Goal: Task Accomplishment & Management: Use online tool/utility

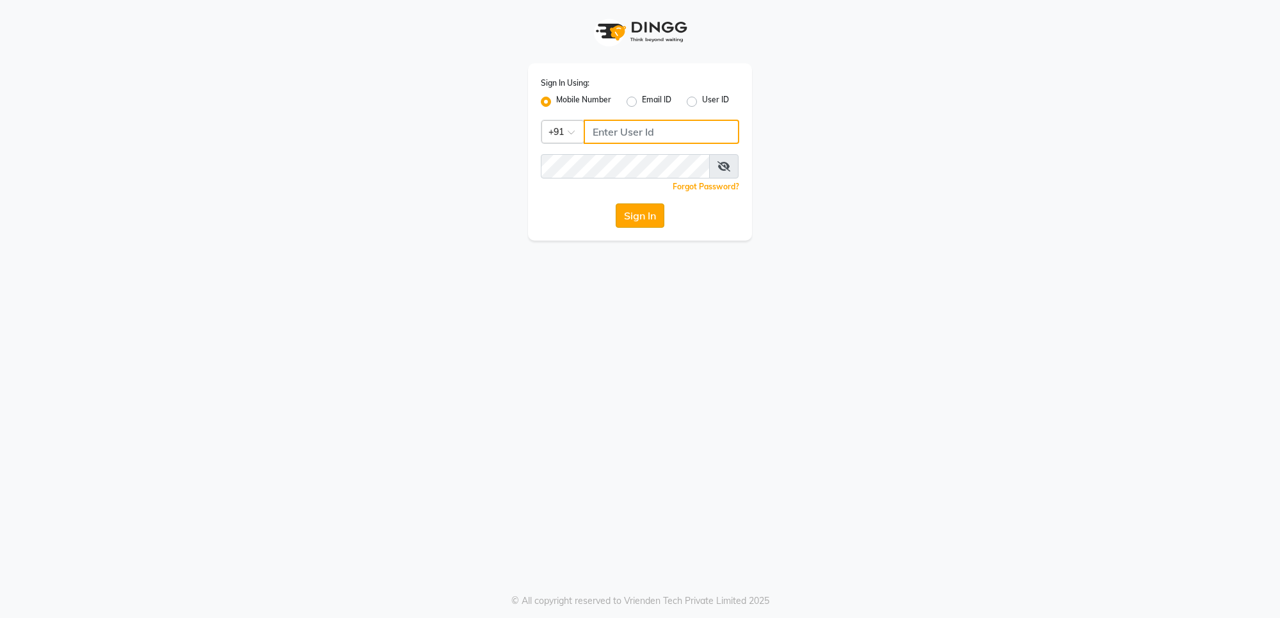
type input "7676279992"
click at [646, 218] on button "Sign In" at bounding box center [639, 215] width 49 height 24
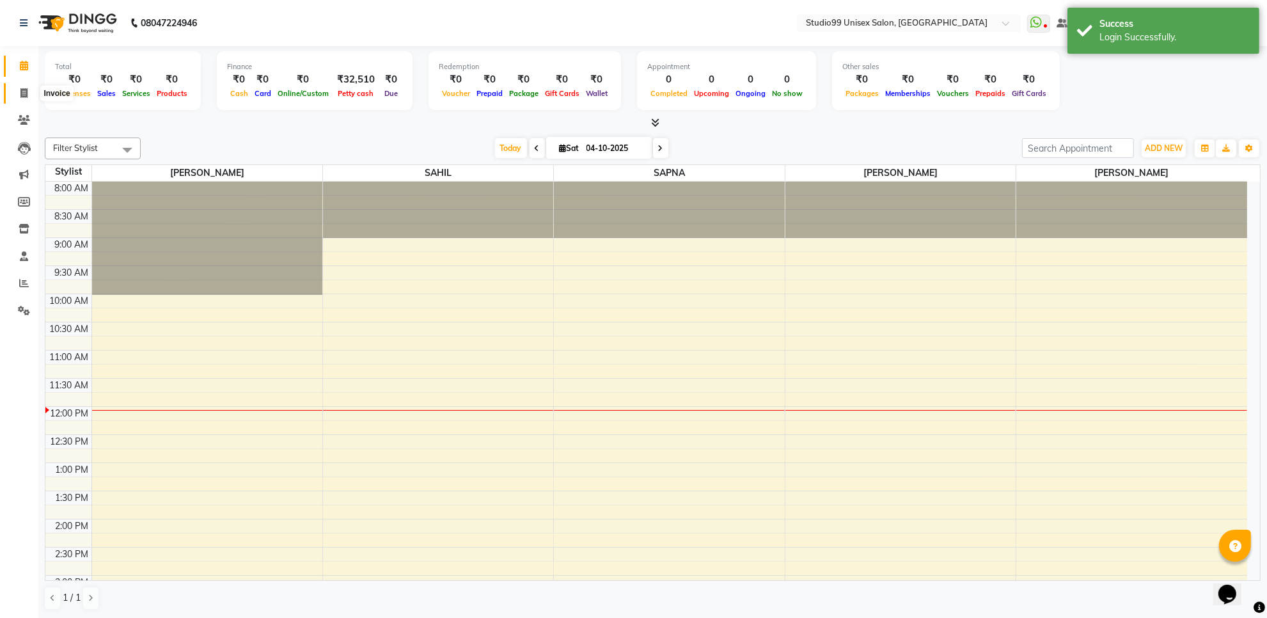
click at [27, 88] on icon at bounding box center [23, 93] width 7 height 10
select select "7323"
select select "service"
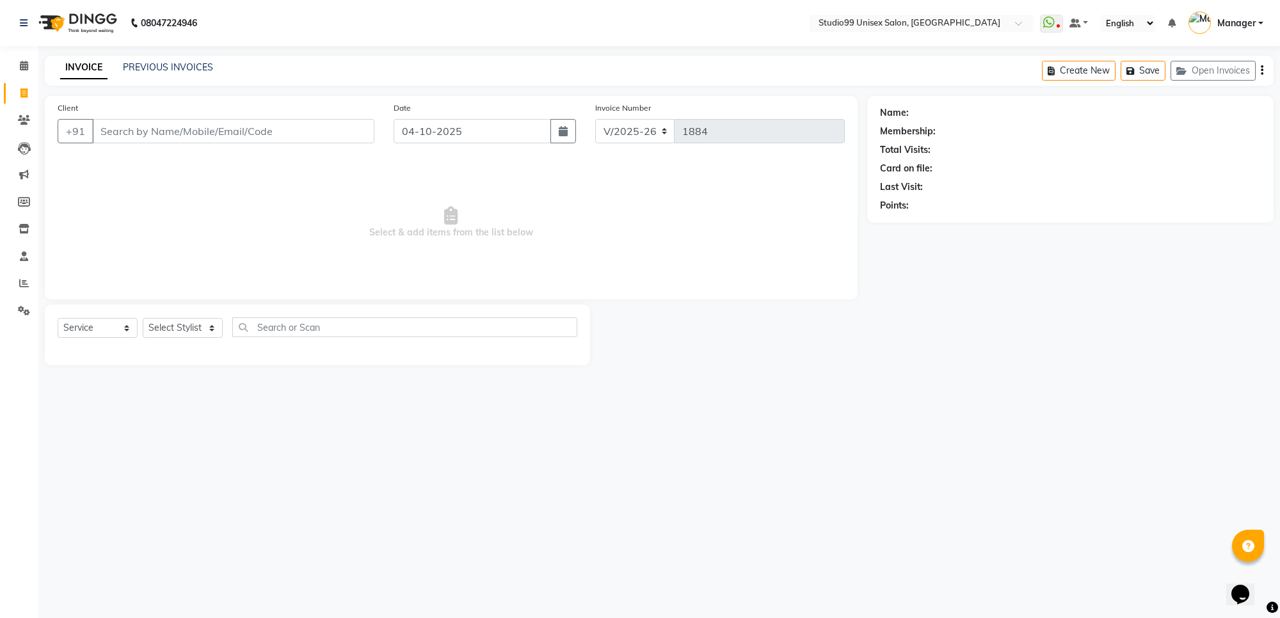
click at [157, 136] on input "Client" at bounding box center [233, 131] width 282 height 24
type input "7411143268"
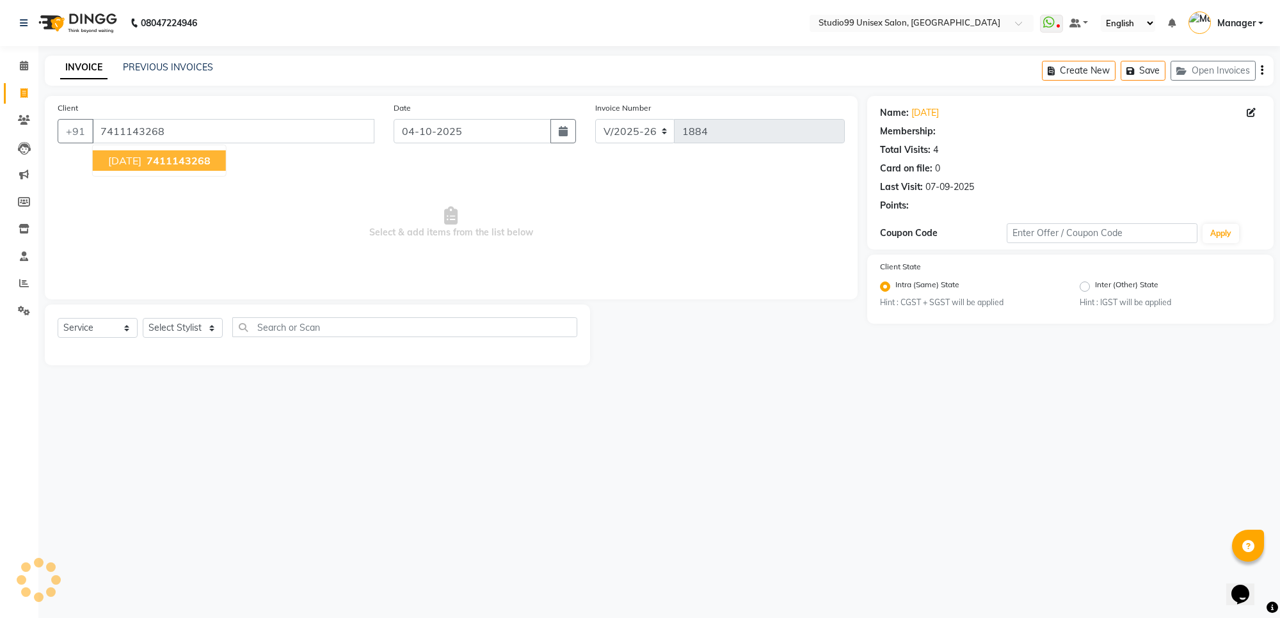
select select "1: Object"
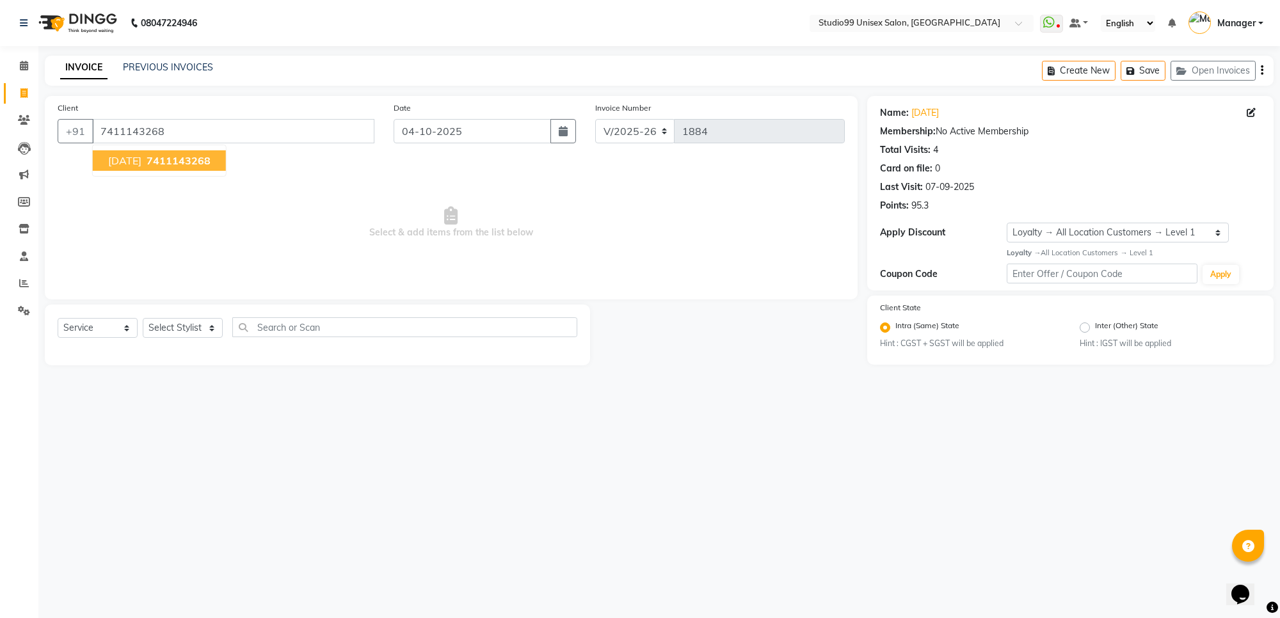
click at [183, 161] on span "7411143268" at bounding box center [179, 160] width 64 height 13
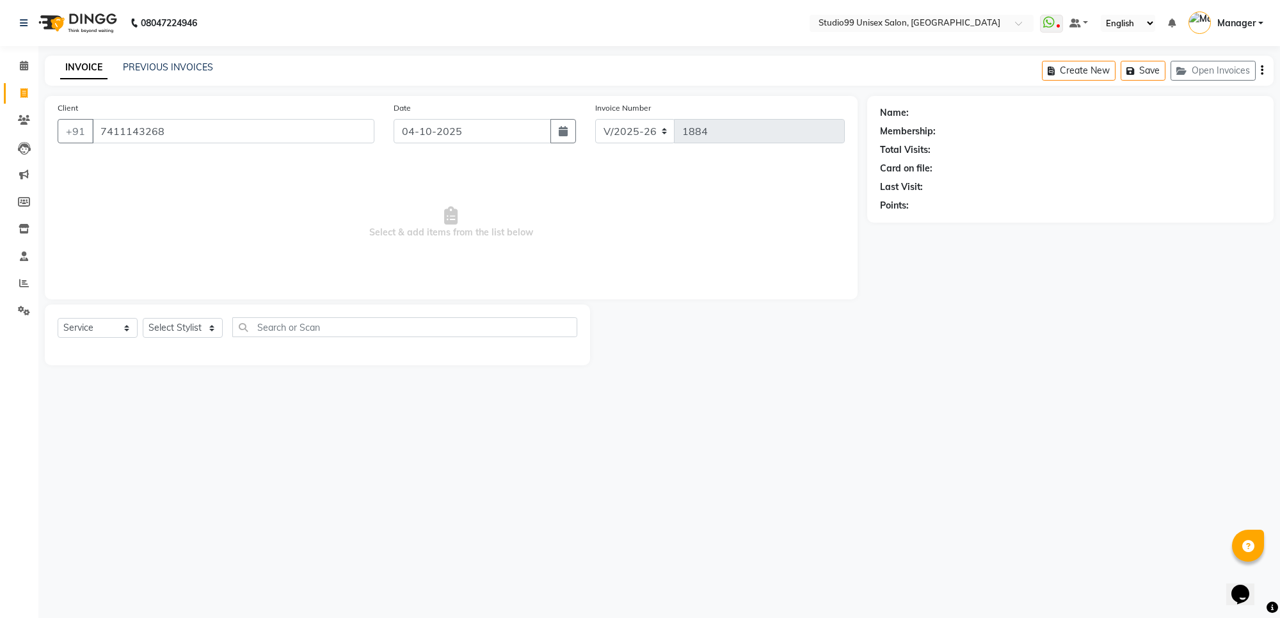
select select "1: Object"
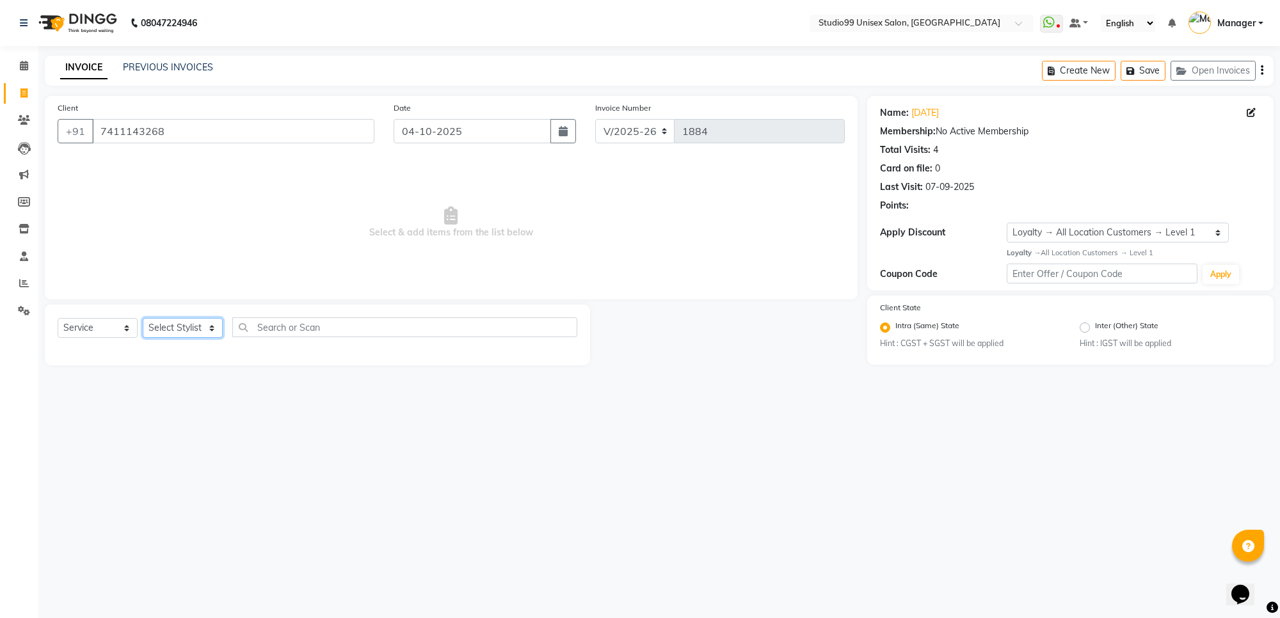
click at [196, 328] on select "Select Stylist Manager PRIYAA SAHIL Sanu SAPNA Vijay" at bounding box center [183, 328] width 80 height 20
select select "63731"
click at [143, 318] on select "Select Stylist Manager PRIYAA SAHIL Sanu SAPNA Vijay" at bounding box center [183, 328] width 80 height 20
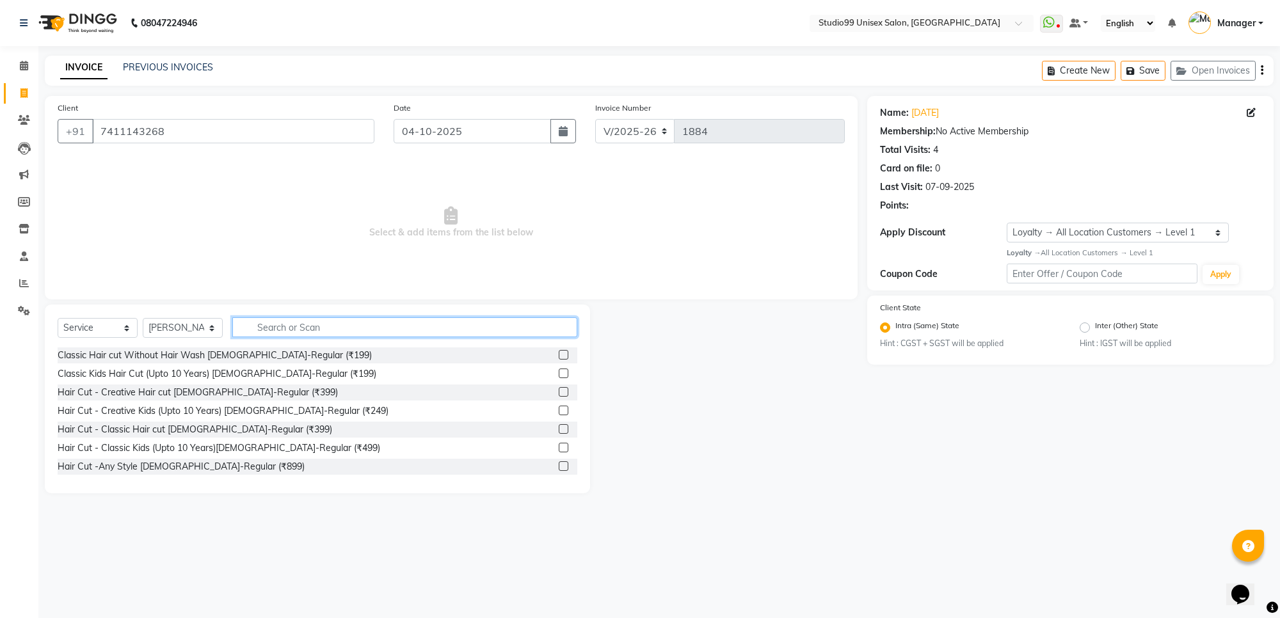
click at [278, 324] on input "text" at bounding box center [404, 327] width 345 height 20
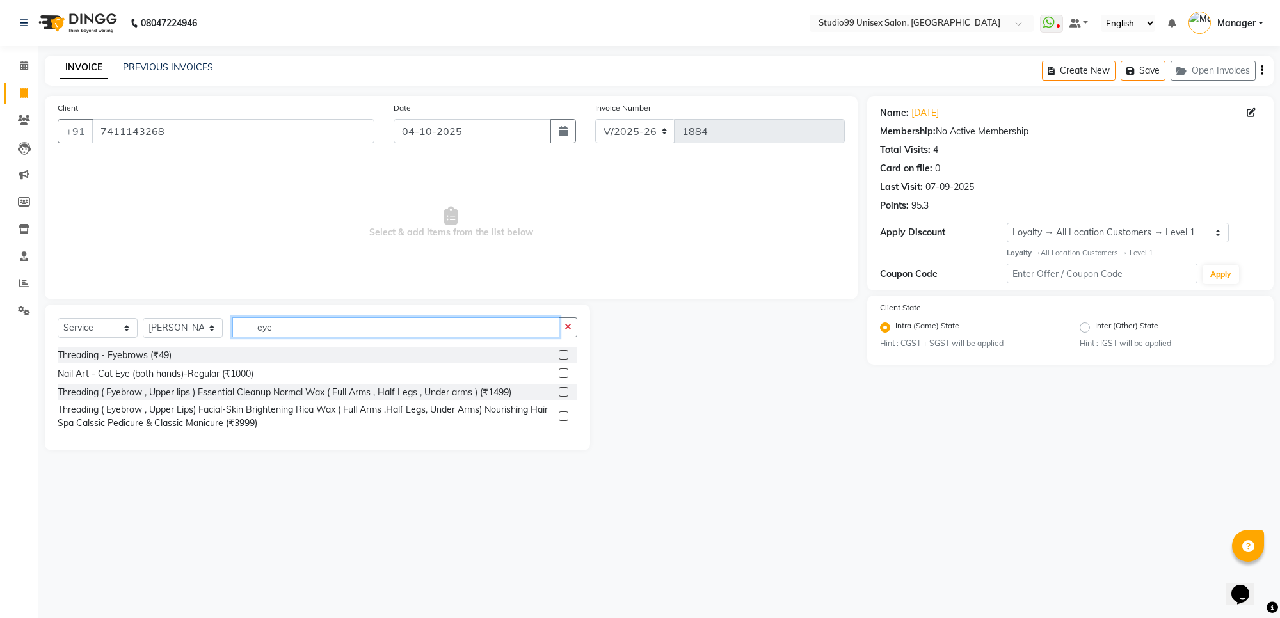
type input "eye"
click at [563, 354] on label at bounding box center [564, 355] width 10 height 10
click at [563, 354] on input "checkbox" at bounding box center [563, 355] width 8 height 8
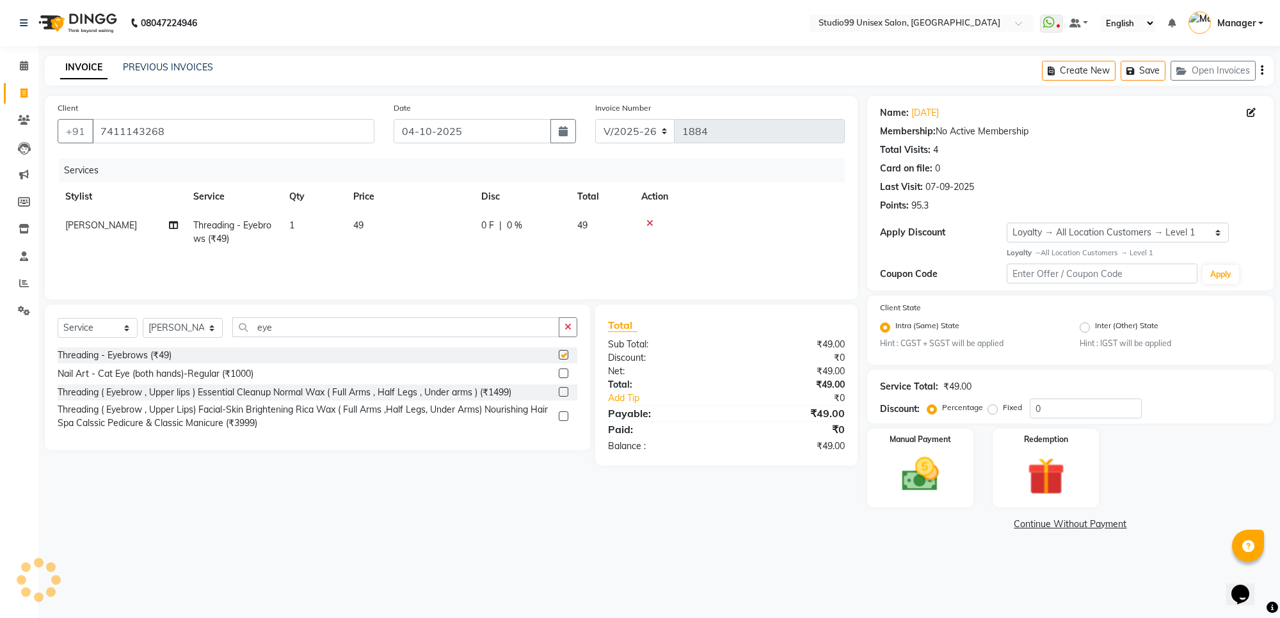
checkbox input "false"
click at [541, 330] on input "eye" at bounding box center [395, 327] width 327 height 20
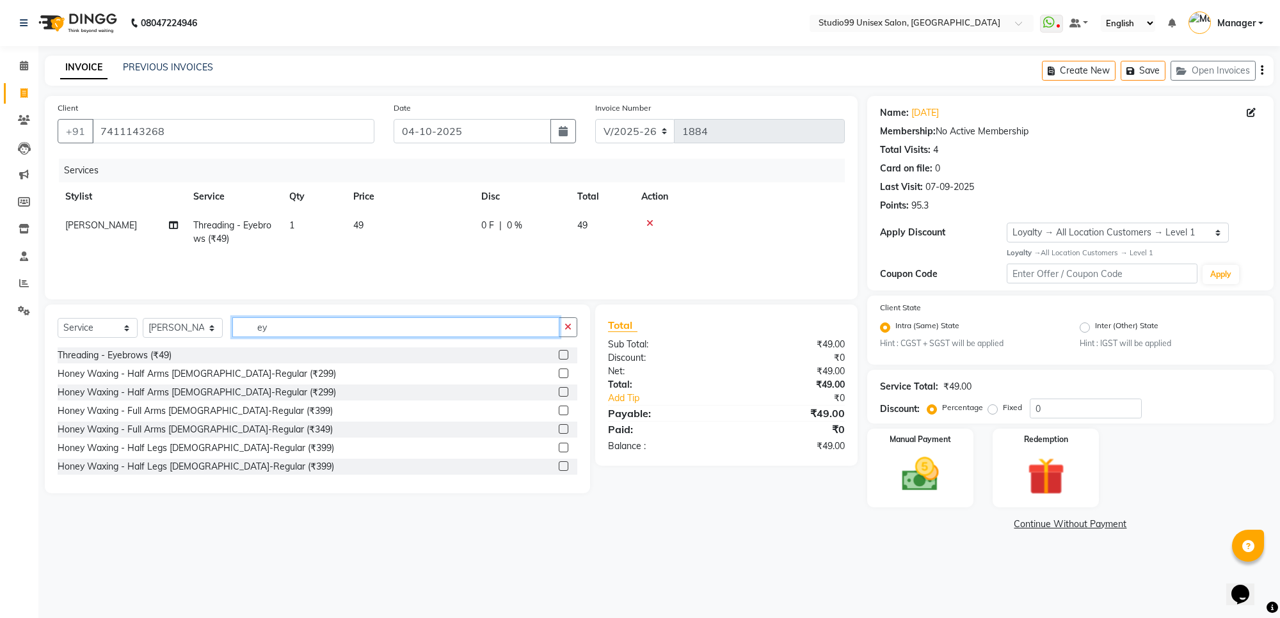
type input "e"
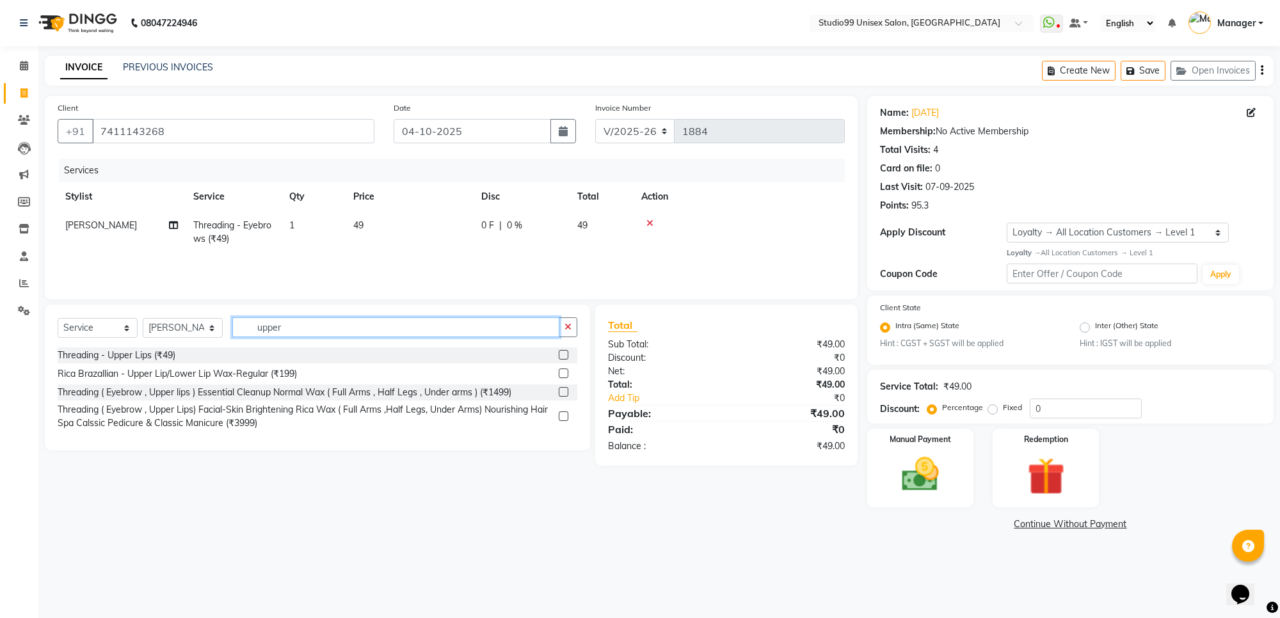
type input "upper"
click at [560, 353] on label at bounding box center [564, 355] width 10 height 10
click at [560, 353] on input "checkbox" at bounding box center [563, 355] width 8 height 8
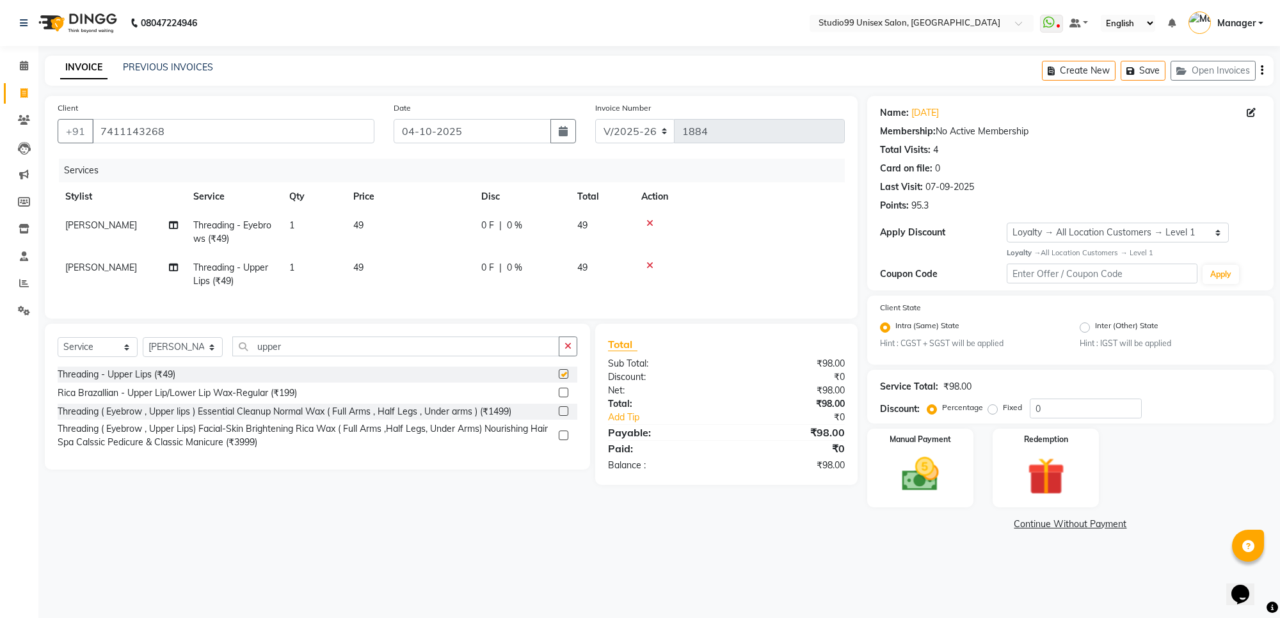
checkbox input "false"
click at [531, 353] on input "upper" at bounding box center [395, 347] width 327 height 20
type input "u"
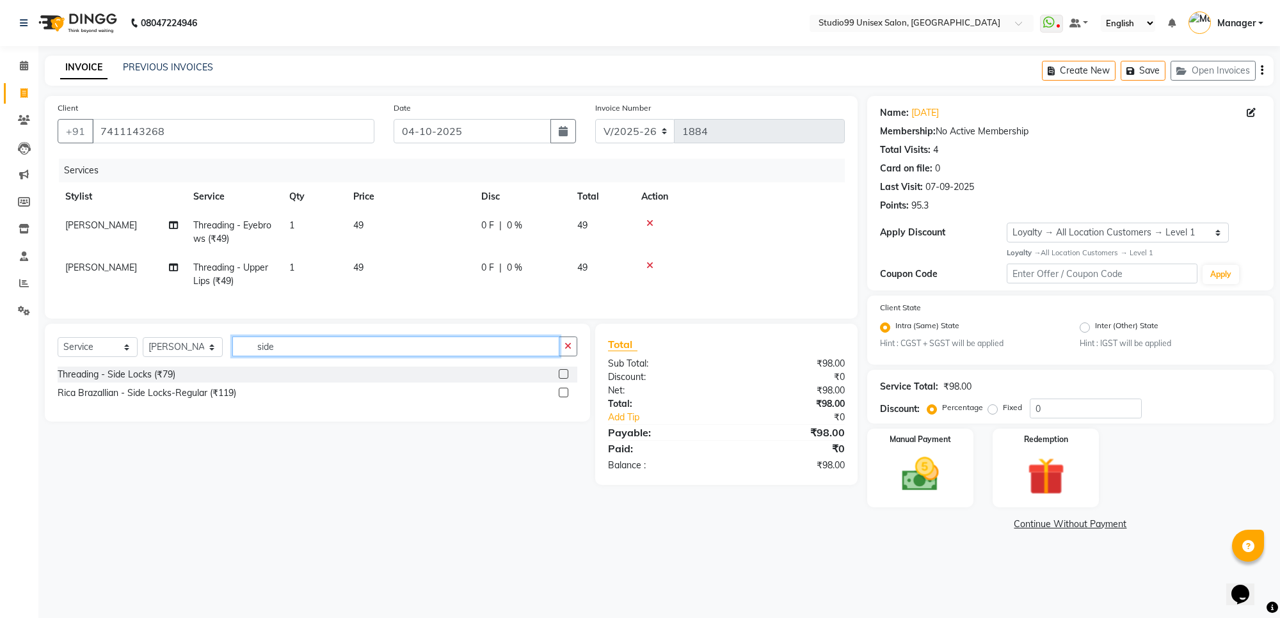
type input "side"
click at [564, 379] on label at bounding box center [564, 374] width 10 height 10
click at [564, 379] on input "checkbox" at bounding box center [563, 374] width 8 height 8
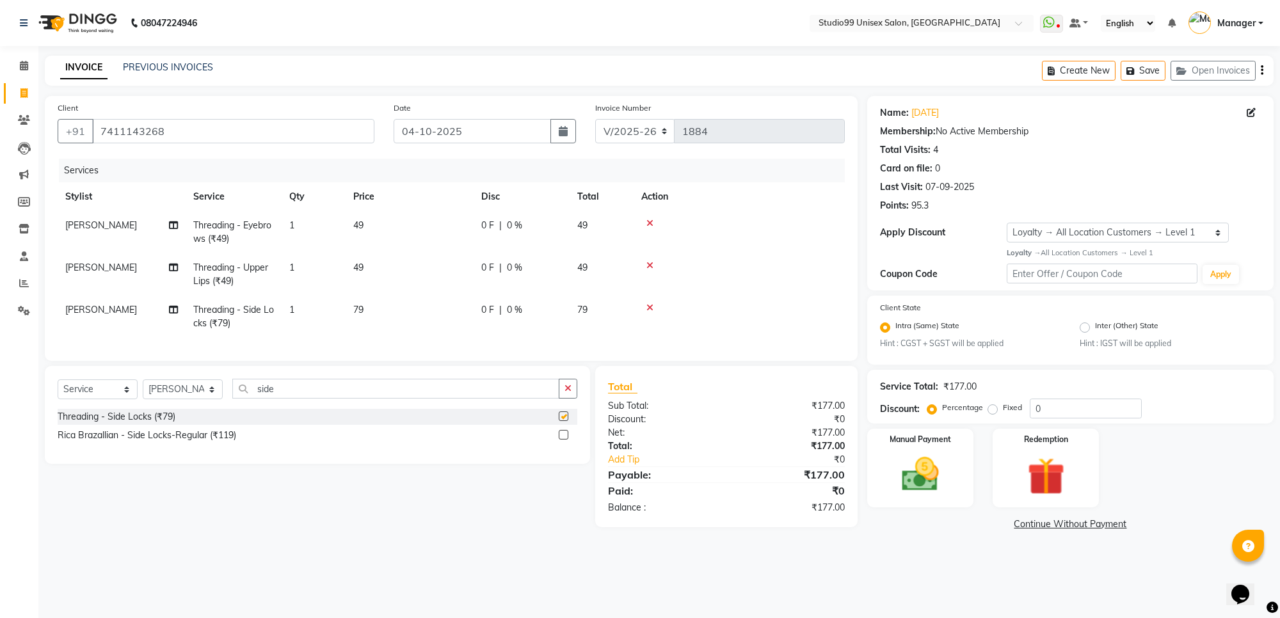
checkbox input "false"
click at [914, 478] on img at bounding box center [920, 474] width 63 height 45
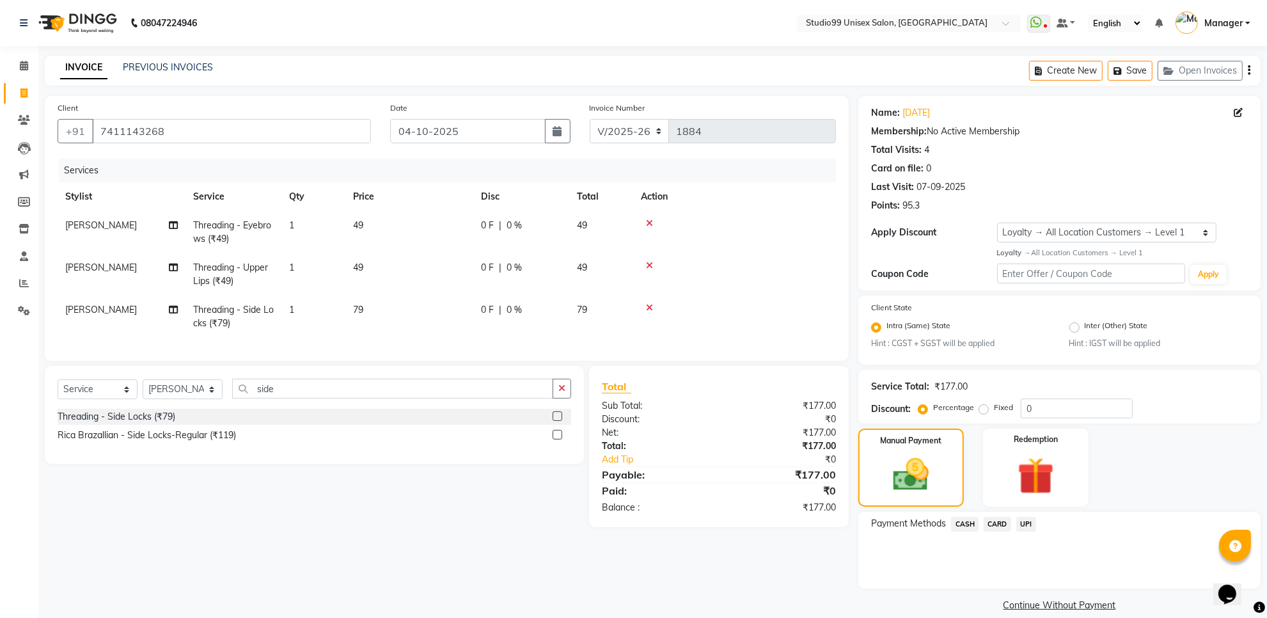
click at [1026, 521] on span "UPI" at bounding box center [1027, 524] width 20 height 15
click at [1056, 587] on button "Add Payment" at bounding box center [1126, 592] width 244 height 20
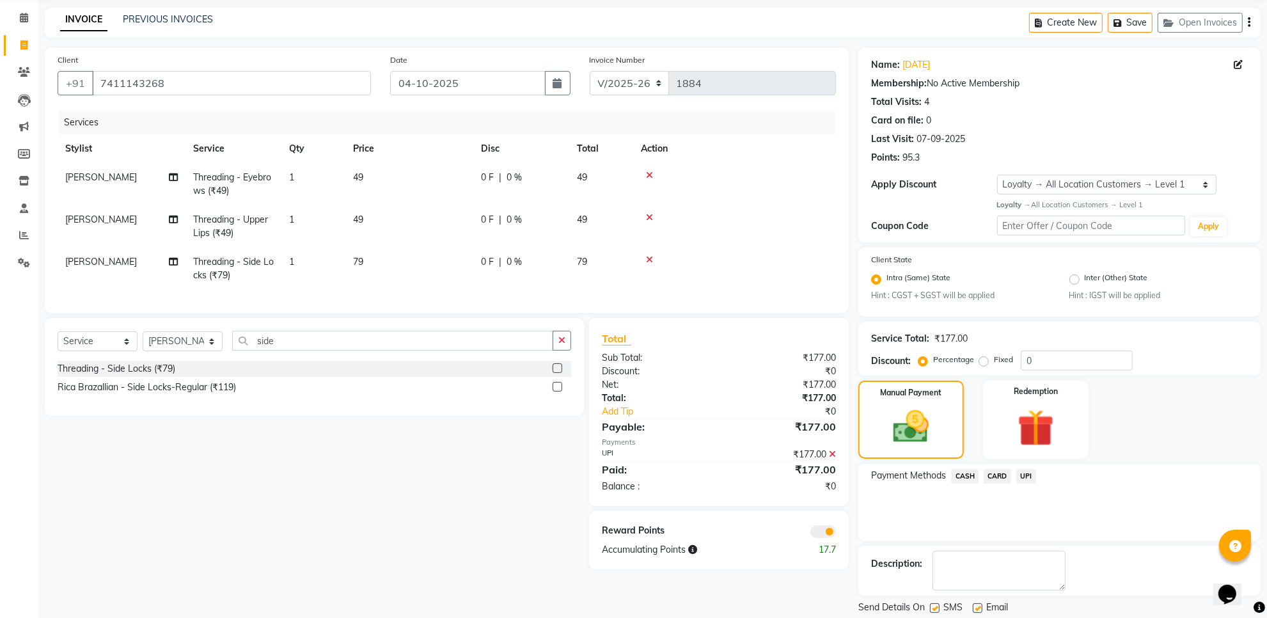
scroll to position [87, 0]
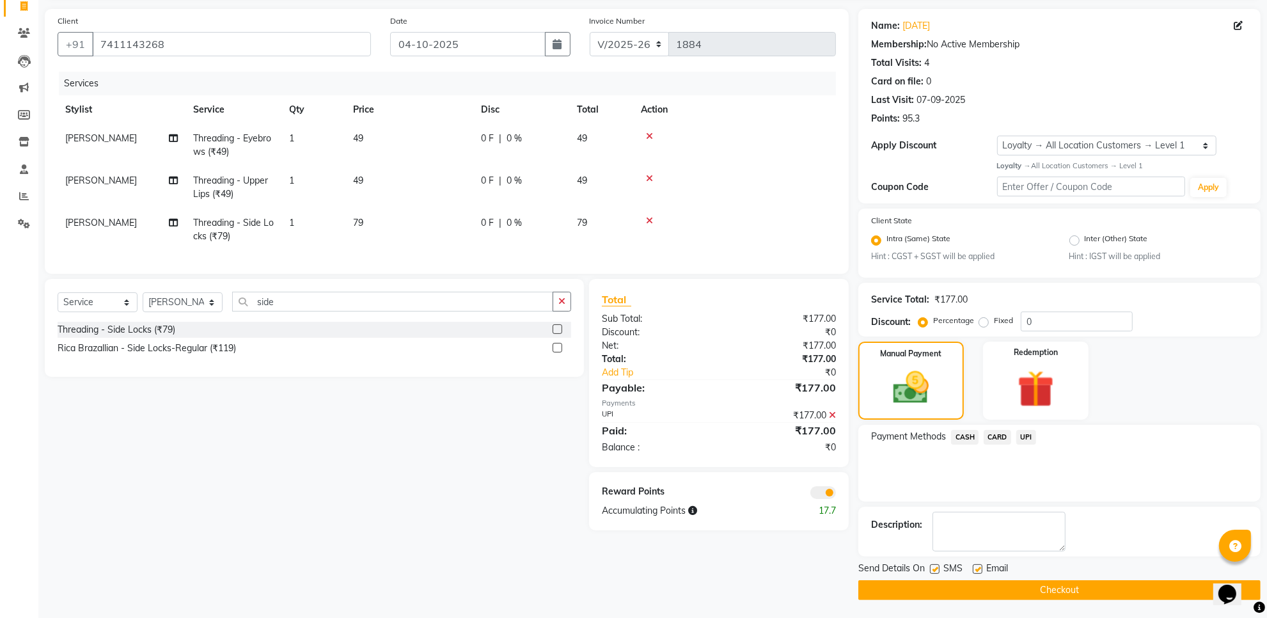
click at [1076, 590] on button "Checkout" at bounding box center [1060, 590] width 402 height 20
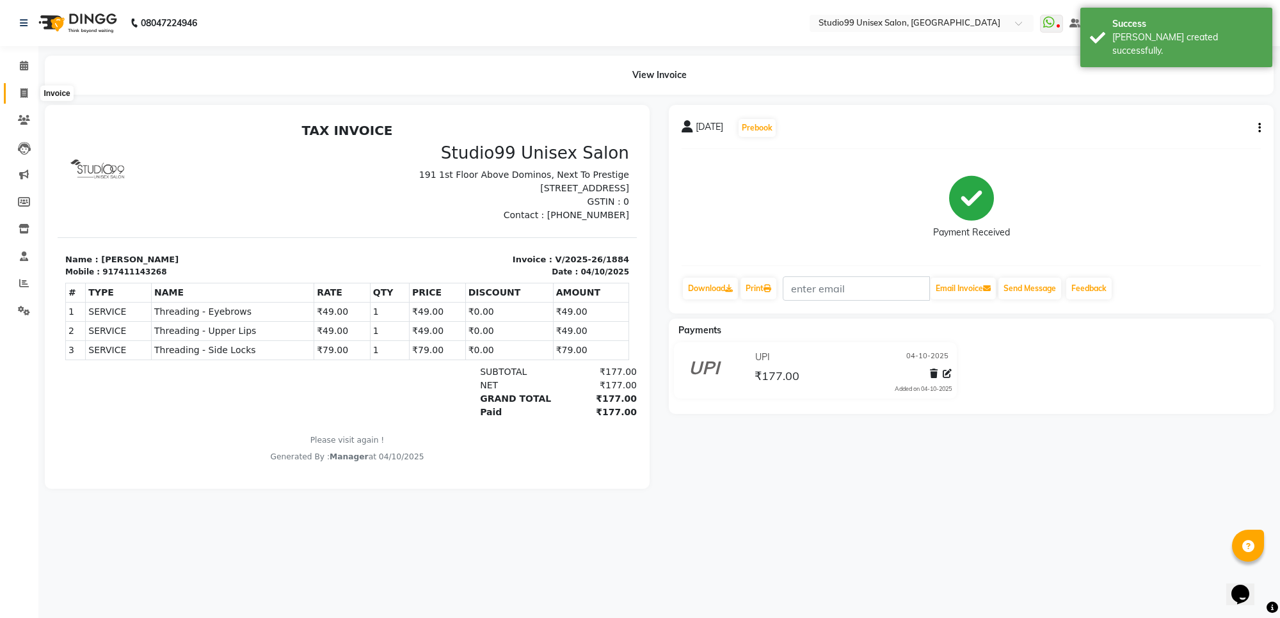
click at [26, 95] on icon at bounding box center [23, 93] width 7 height 10
select select "service"
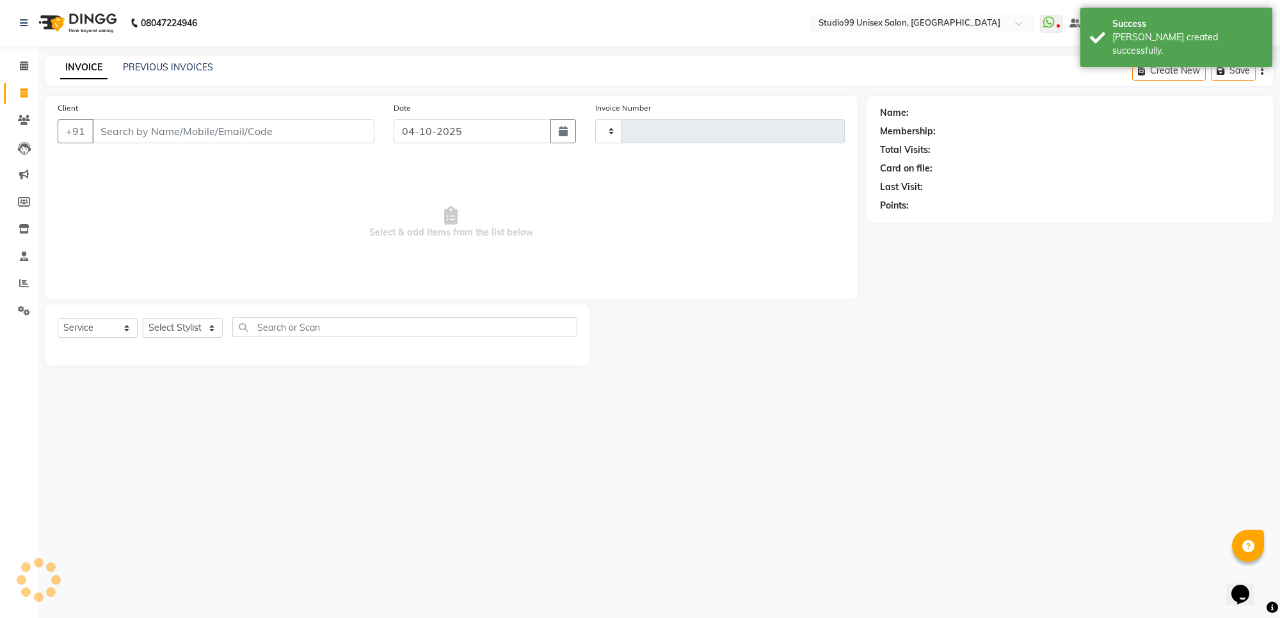
type input "1885"
select select "7323"
click at [175, 123] on input "Client" at bounding box center [233, 131] width 282 height 24
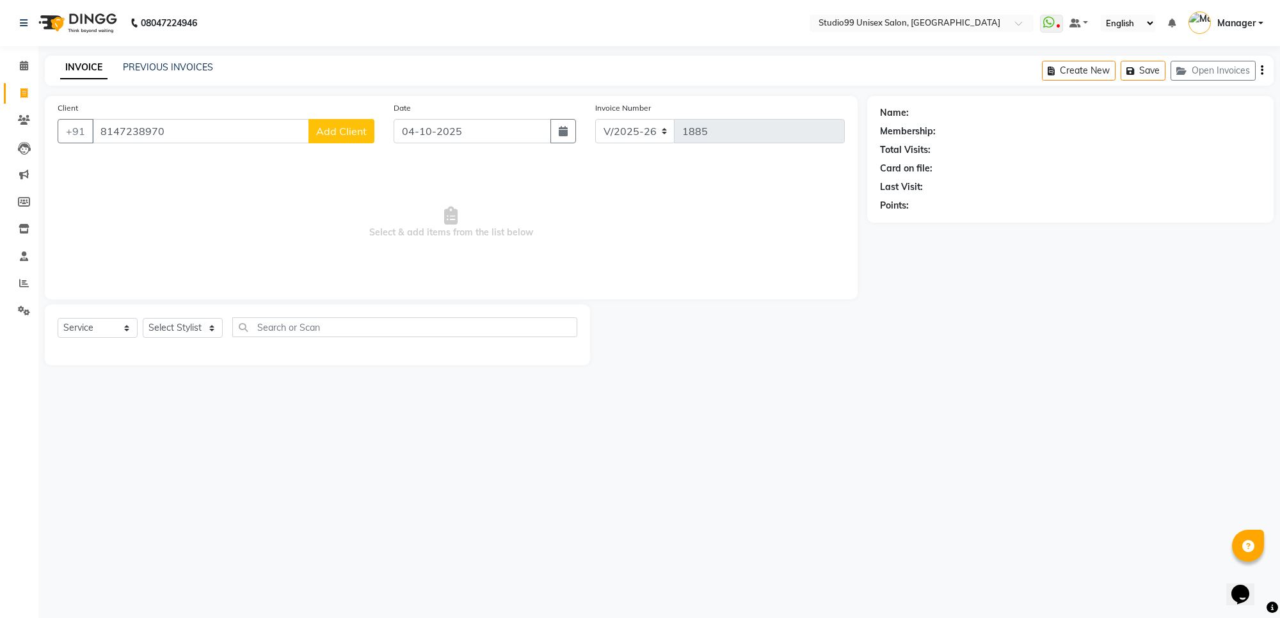
type input "8147238970"
click at [366, 135] on span "Add Client" at bounding box center [341, 131] width 51 height 13
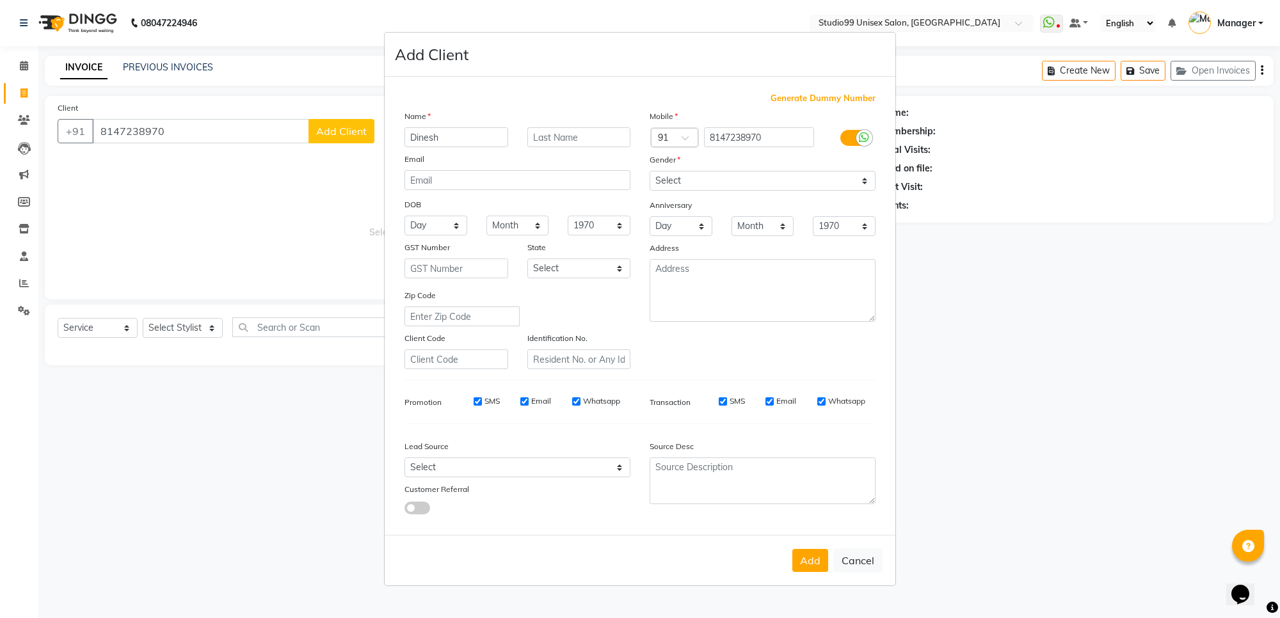
type input "Dinesh"
click at [747, 180] on select "Select Male Female Other Prefer Not To Say" at bounding box center [762, 181] width 226 height 20
select select "male"
click at [649, 172] on select "Select Male Female Other Prefer Not To Say" at bounding box center [762, 181] width 226 height 20
click at [763, 287] on textarea at bounding box center [762, 290] width 226 height 63
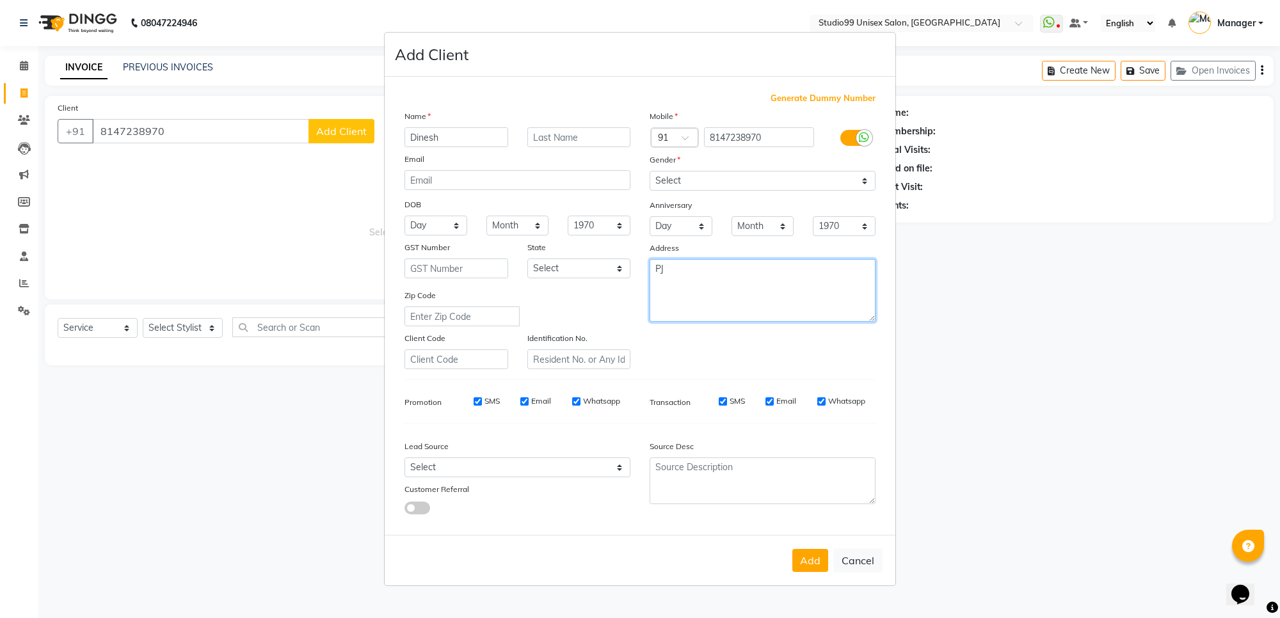
type textarea "P"
type textarea "outsider"
click at [806, 561] on button "Add" at bounding box center [810, 560] width 36 height 23
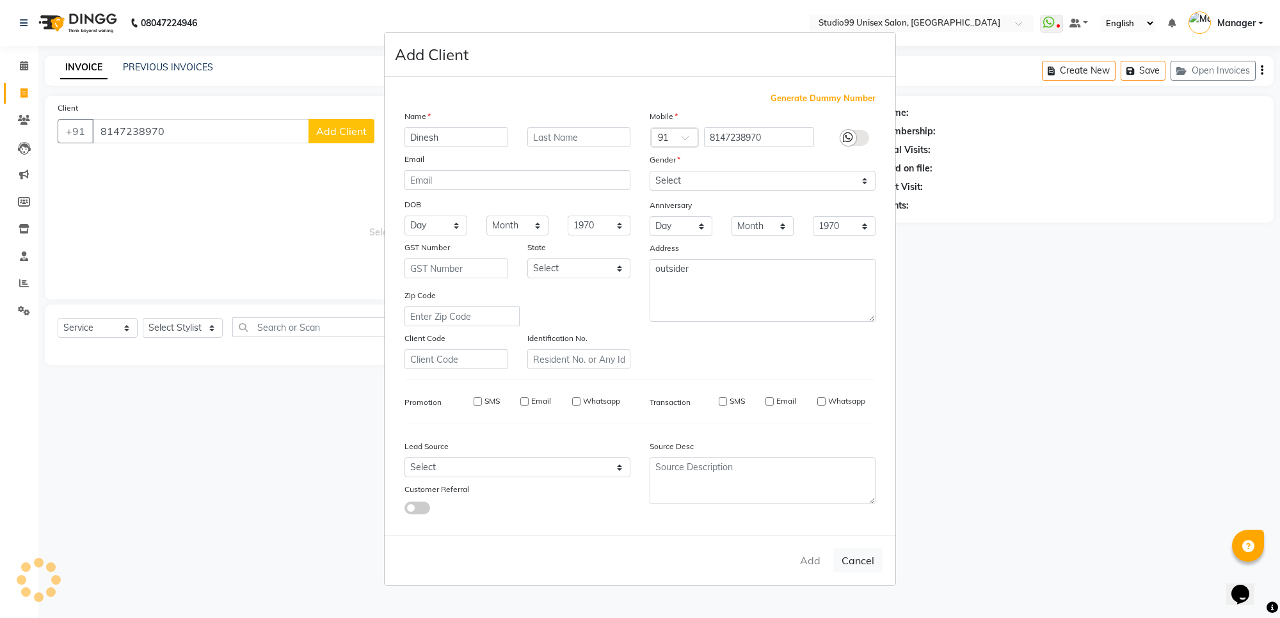
select select
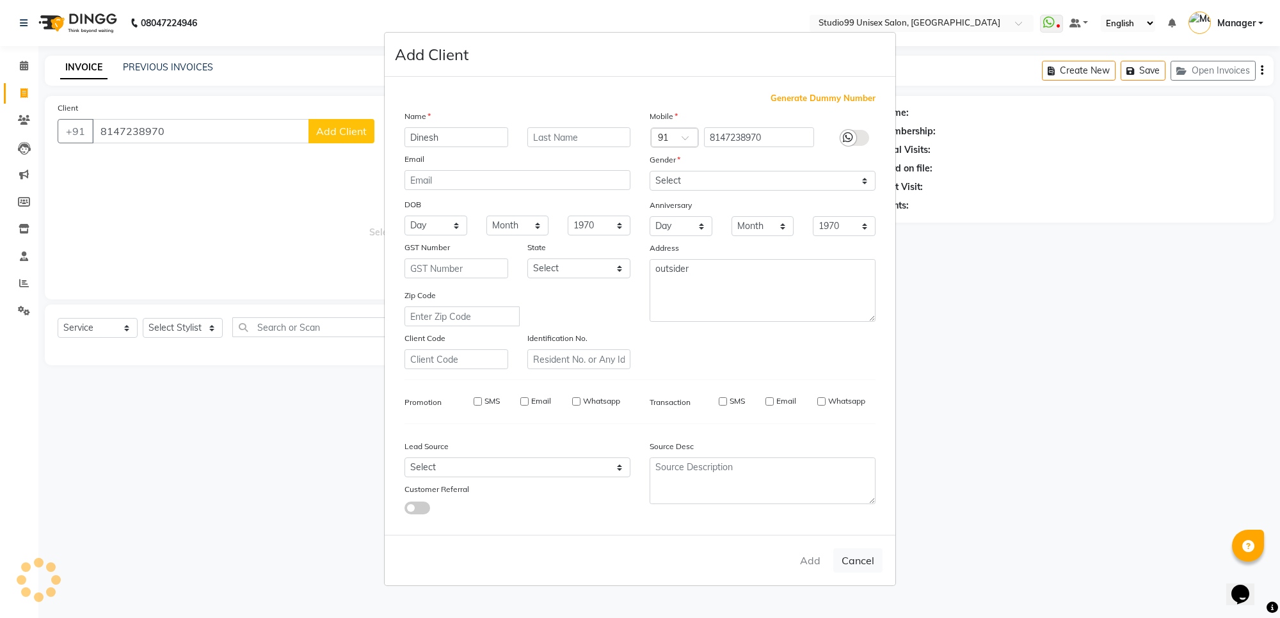
select select
checkbox input "false"
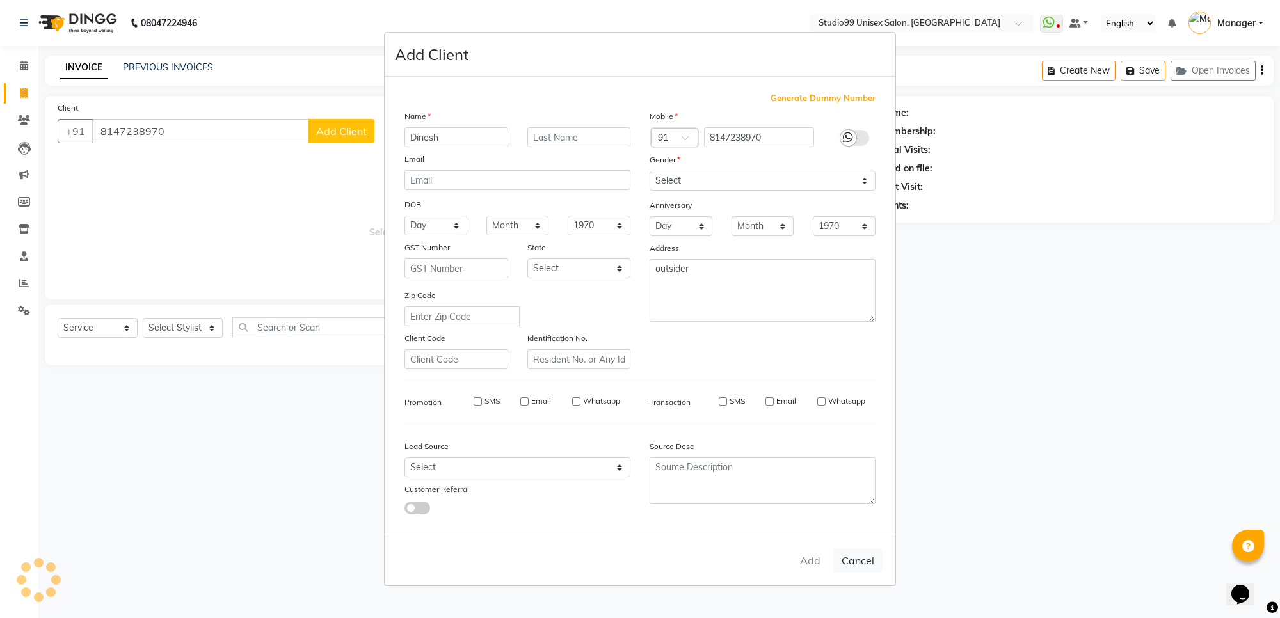
checkbox input "false"
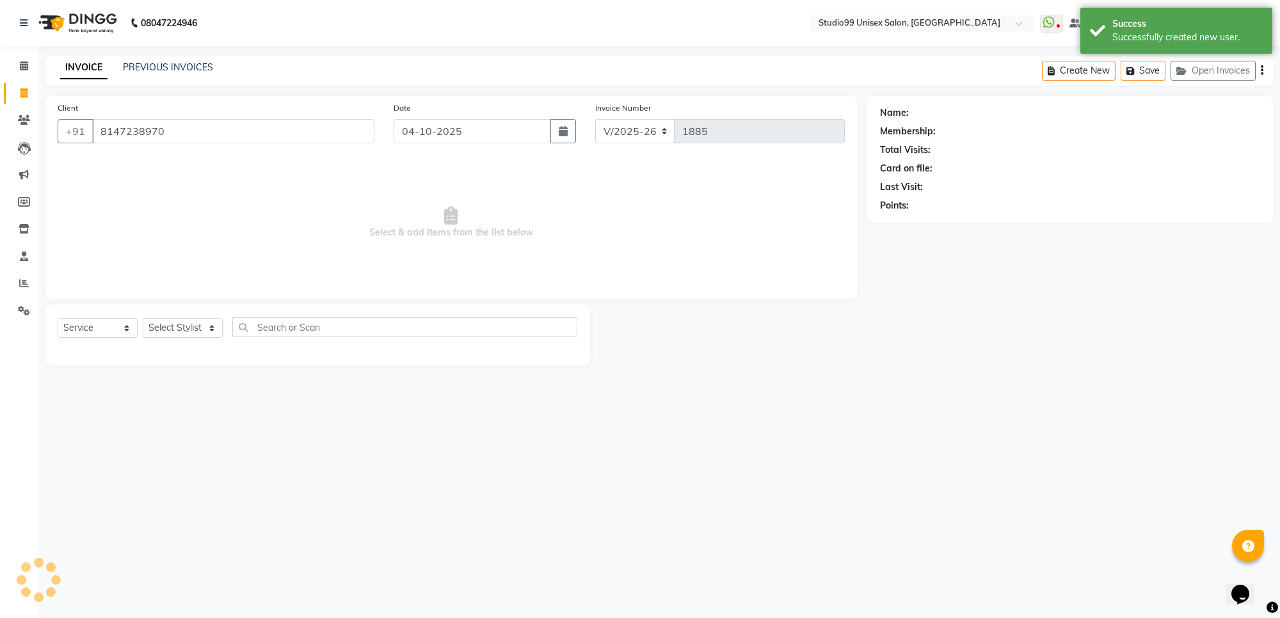
select select "1: Object"
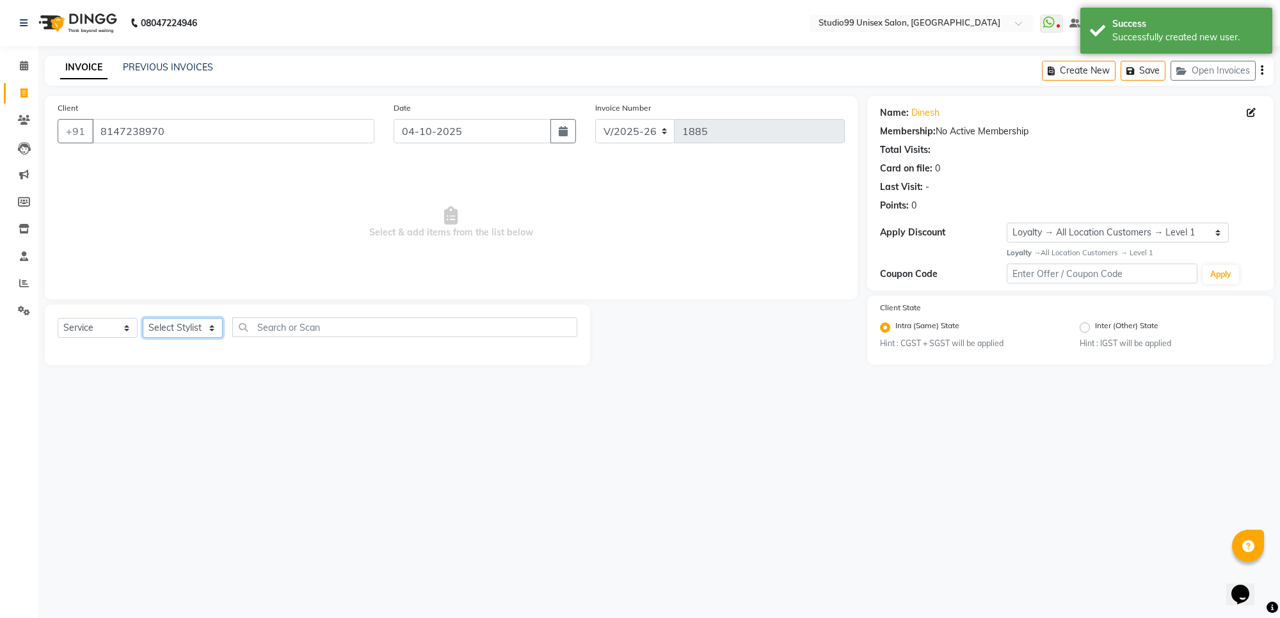
click at [197, 331] on select "Select Stylist Manager PRIYAA SAHIL Sanu SAPNA Vijay" at bounding box center [183, 328] width 80 height 20
select select "83085"
click at [143, 318] on select "Select Stylist Manager PRIYAA SAHIL Sanu SAPNA Vijay" at bounding box center [183, 328] width 80 height 20
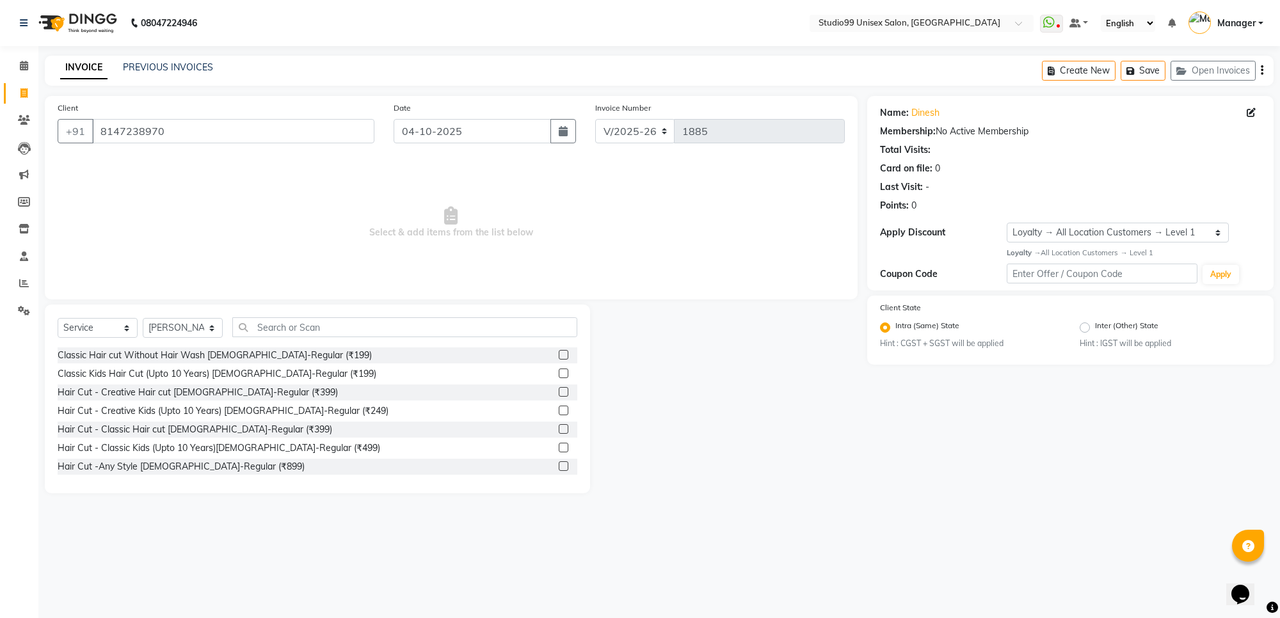
click at [559, 370] on label at bounding box center [564, 374] width 10 height 10
click at [559, 370] on input "checkbox" at bounding box center [563, 374] width 8 height 8
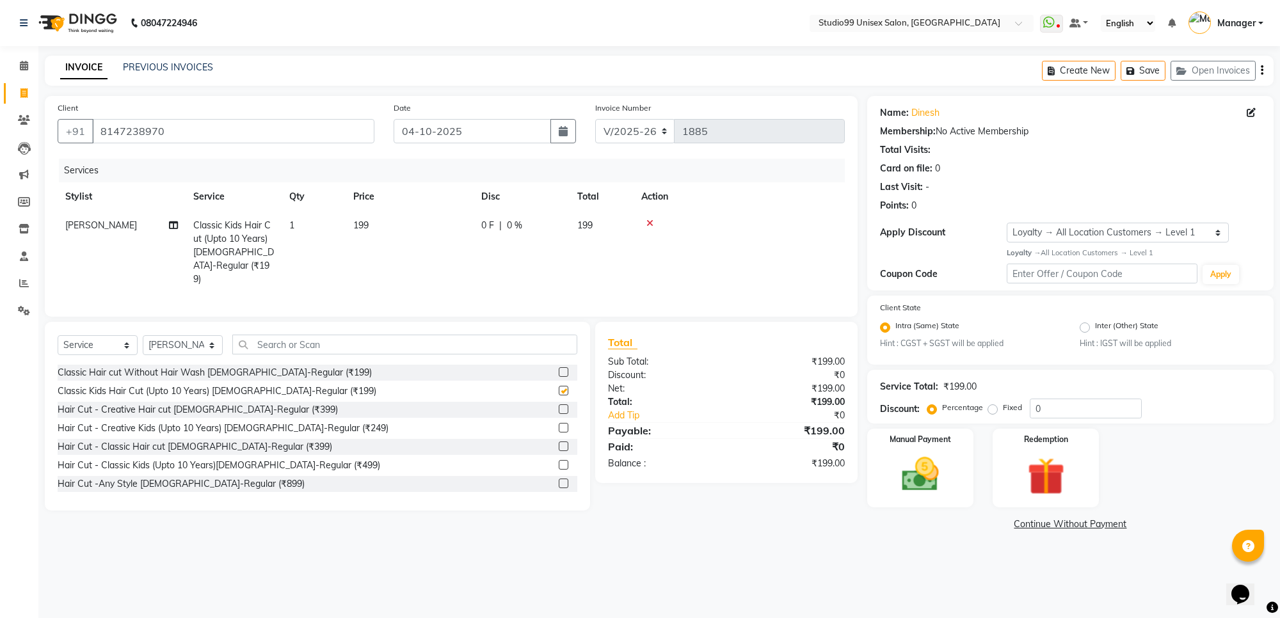
checkbox input "false"
click at [472, 349] on input "text" at bounding box center [404, 345] width 345 height 20
click at [181, 338] on select "Select Stylist Manager PRIYAA SAHIL Sanu SAPNA Vijay" at bounding box center [183, 345] width 80 height 20
select select "63732"
click at [143, 335] on select "Select Stylist Manager PRIYAA SAHIL Sanu SAPNA Vijay" at bounding box center [183, 345] width 80 height 20
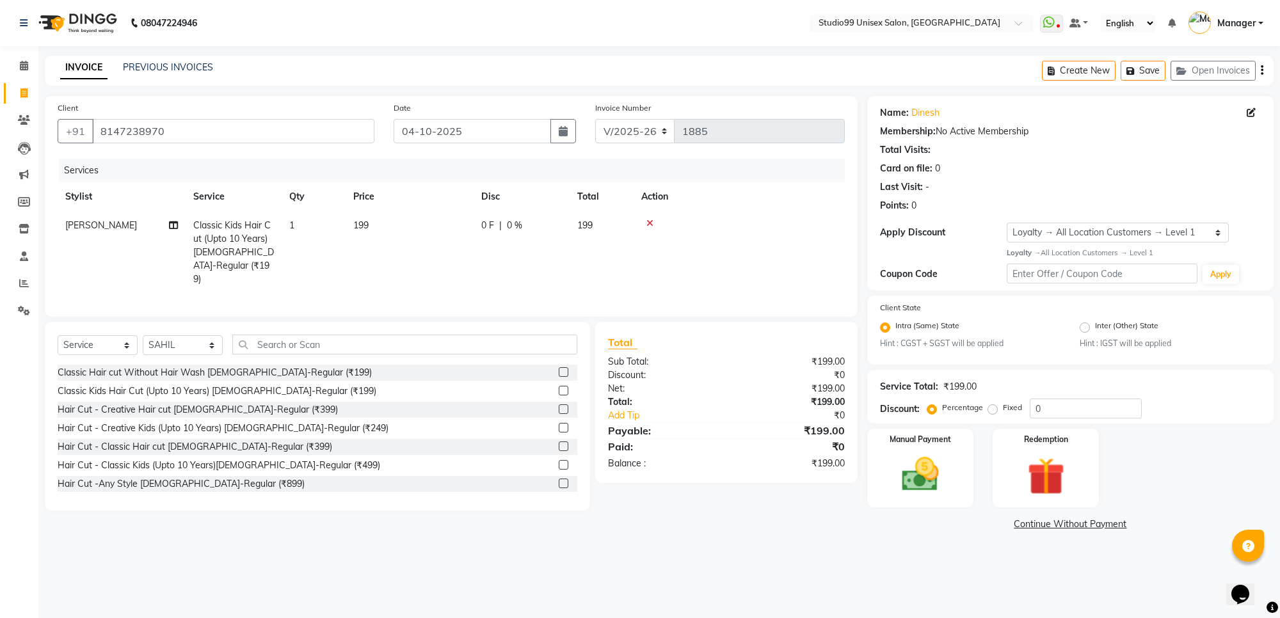
click at [559, 369] on label at bounding box center [564, 372] width 10 height 10
click at [559, 369] on input "checkbox" at bounding box center [563, 373] width 8 height 8
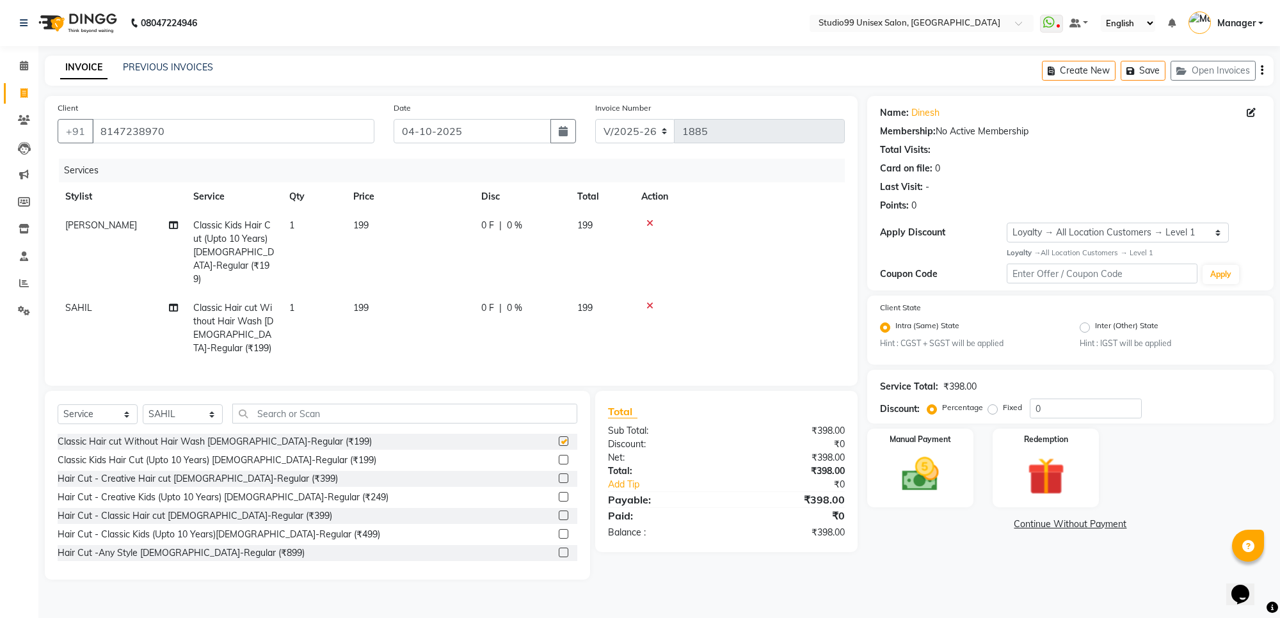
checkbox input "false"
click at [920, 473] on img at bounding box center [920, 474] width 63 height 45
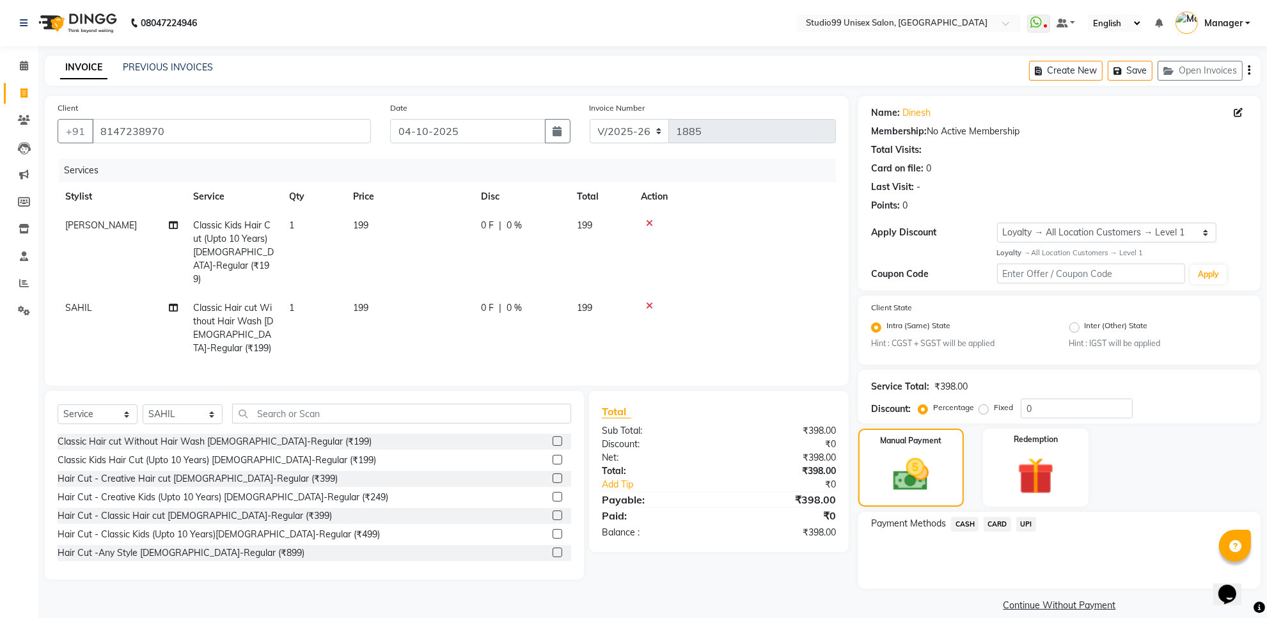
click at [1024, 521] on span "UPI" at bounding box center [1027, 524] width 20 height 15
click at [1031, 590] on button "Add Payment" at bounding box center [1126, 592] width 244 height 20
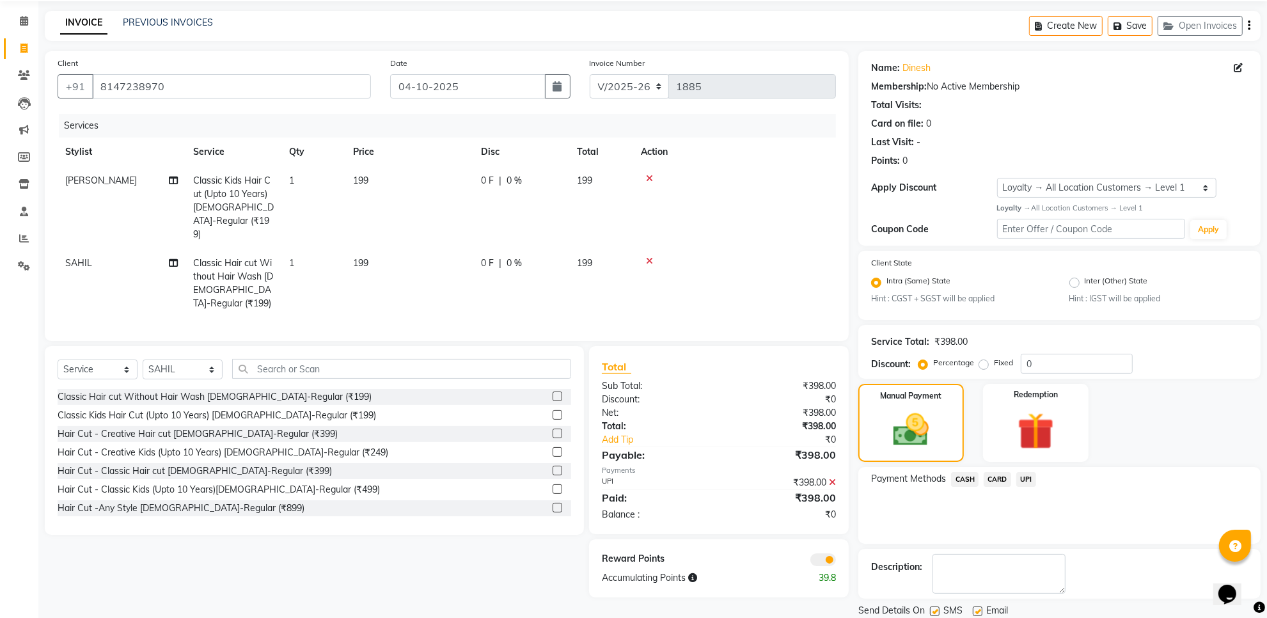
scroll to position [87, 0]
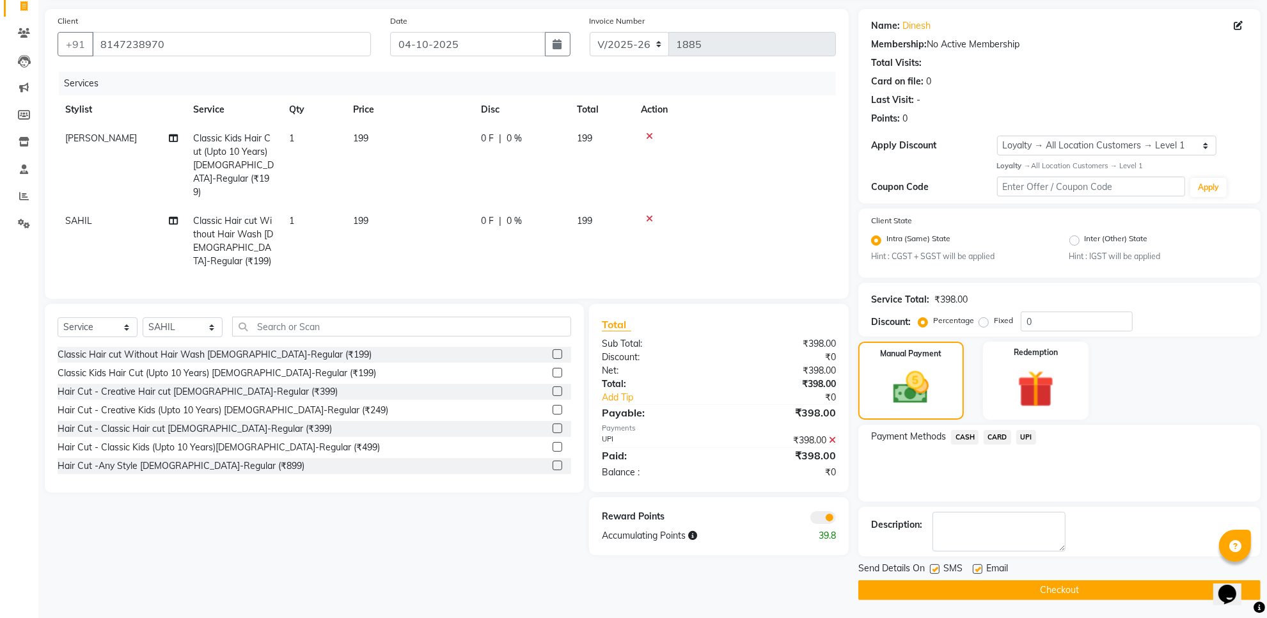
click at [1022, 589] on button "Checkout" at bounding box center [1060, 590] width 402 height 20
